Goal: Information Seeking & Learning: Learn about a topic

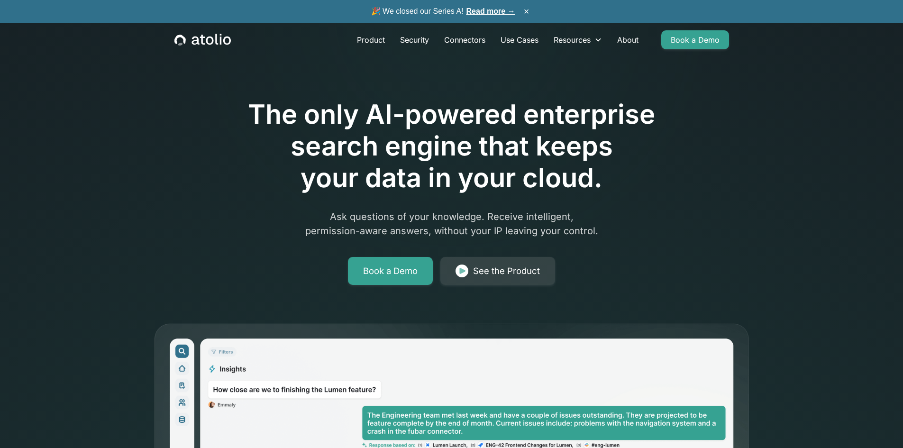
drag, startPoint x: 170, startPoint y: 131, endPoint x: 202, endPoint y: 47, distance: 89.3
click at [171, 128] on div "The only AI-powered enterprise search engine that keeps your data in your cloud…" at bounding box center [451, 347] width 607 height 603
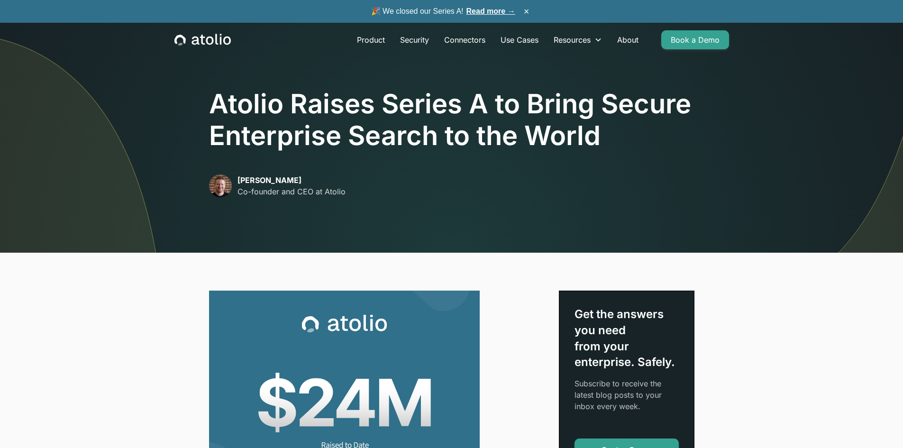
drag, startPoint x: 281, startPoint y: 53, endPoint x: 287, endPoint y: 16, distance: 37.5
click at [284, 46] on div "Product Security Connectors Use Cases Resources Blog Podcast Case Studies Docum…" at bounding box center [451, 40] width 577 height 34
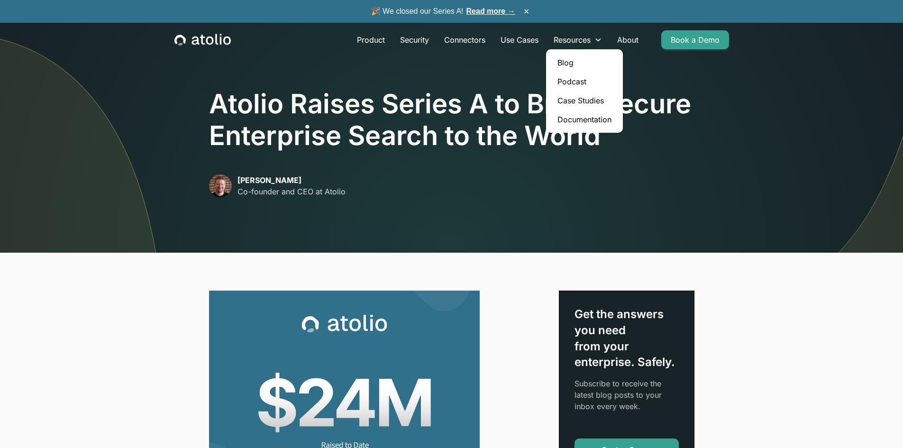
click at [577, 64] on link "Blog" at bounding box center [584, 62] width 69 height 19
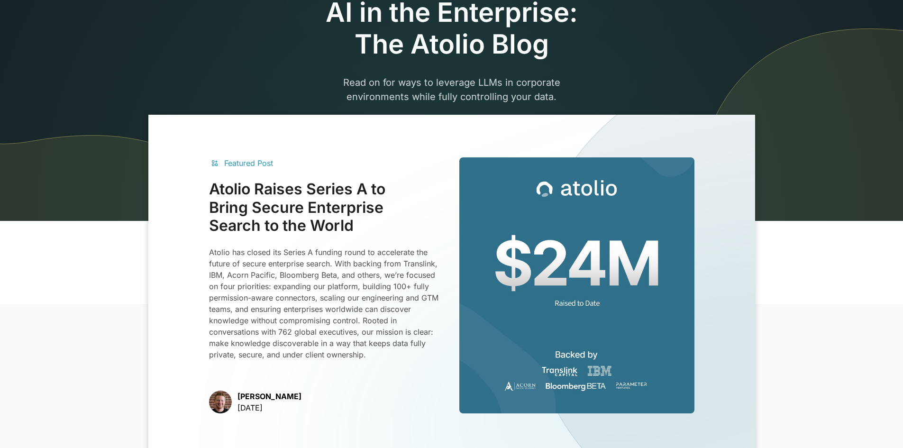
scroll to position [104, 0]
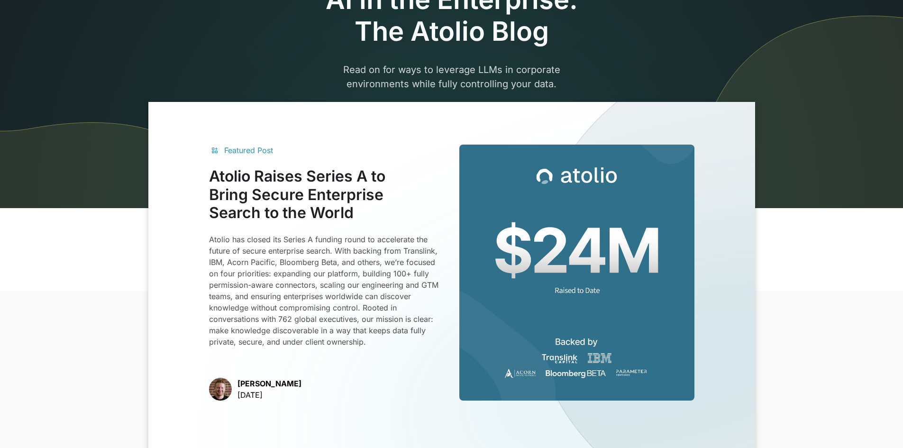
click at [314, 179] on h3 "Atolio Raises Series A to Bring Secure Enterprise Search to the World" at bounding box center [326, 194] width 235 height 55
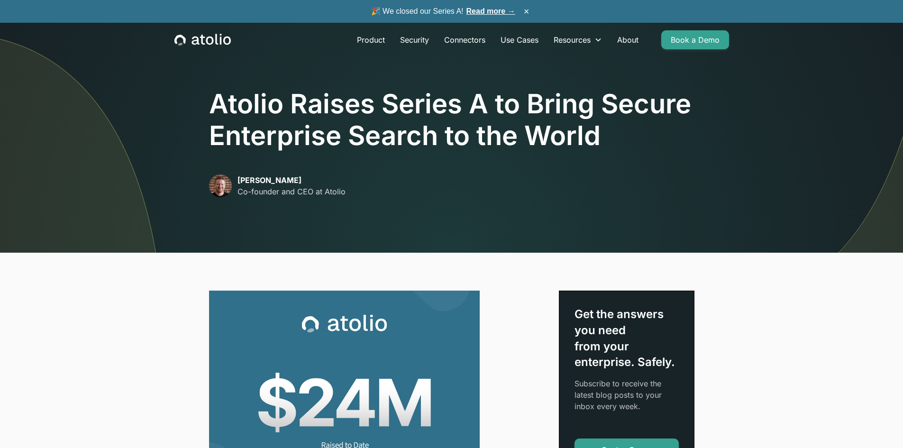
click at [304, 40] on div "Product Security Connectors Use Cases Resources Blog Podcast Case Studies Docum…" at bounding box center [451, 40] width 577 height 34
click at [517, 124] on h1 "Atolio Raises Series A to Bring Secure Enterprise Search to the World" at bounding box center [452, 120] width 486 height 64
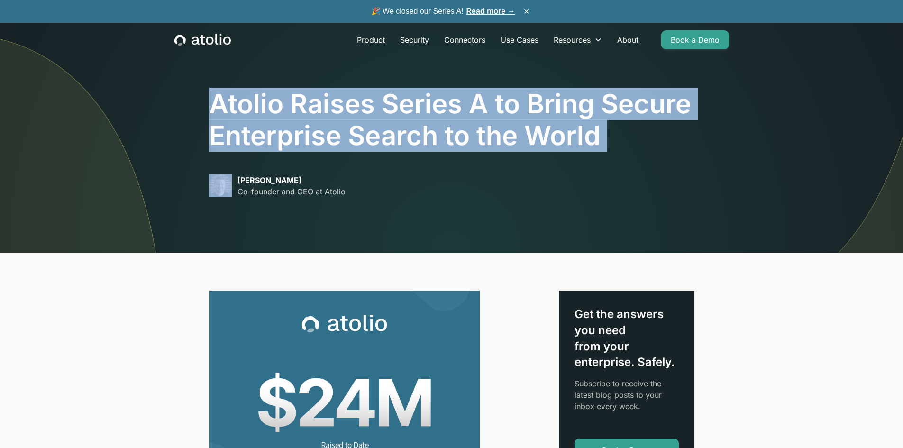
click at [517, 124] on h1 "Atolio Raises Series A to Bring Secure Enterprise Search to the World" at bounding box center [452, 120] width 486 height 64
copy h1 "Atolio Raises Series A to Bring Secure Enterprise Search to the World"
